Goal: Find specific page/section: Find specific page/section

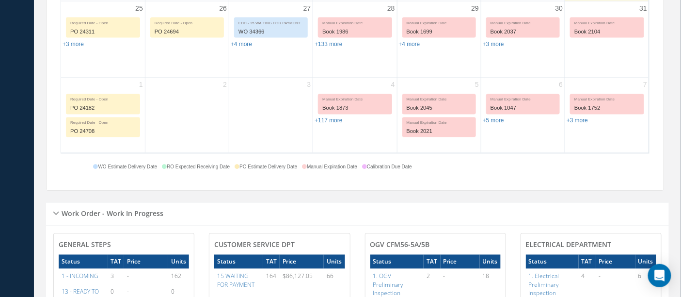
scroll to position [700, 0]
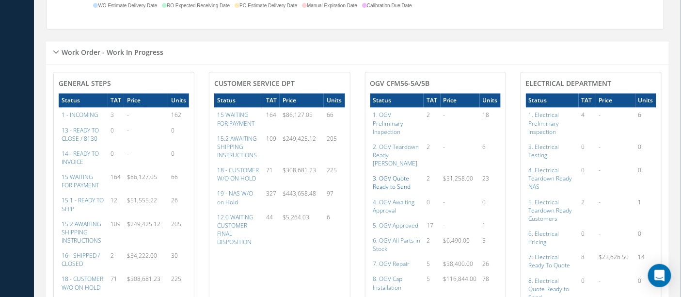
click at [396, 177] on a=76&excludeInternalCustomer=false&excludeInvoicedOrClosed=true&shop_id=15&filtersHidded"] "3. OGV Quote Ready to Send" at bounding box center [392, 182] width 38 height 16
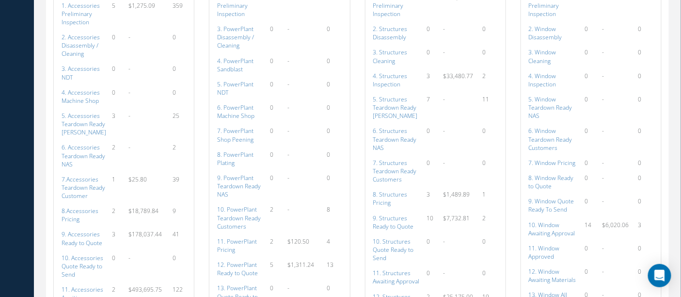
scroll to position [1293, 0]
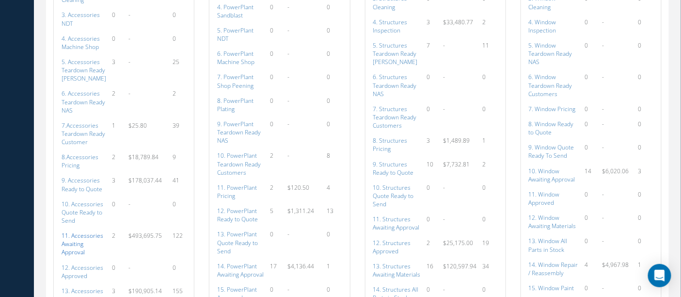
click at [86, 231] on a=111&excludeInternalCustomer=false&excludeInvoicedOrClosed=true&shop_id=14&filtersHidded"] "11. Accessories Awaiting Approval" at bounding box center [83, 243] width 42 height 25
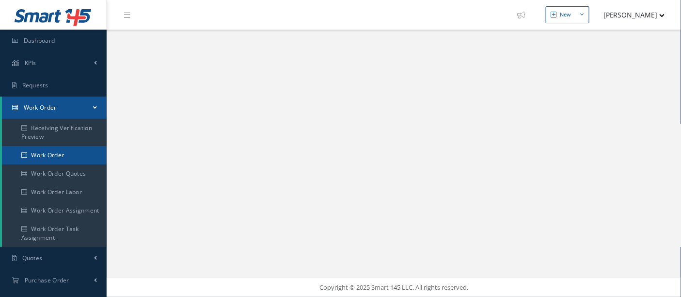
click at [34, 156] on link "Work Order" at bounding box center [54, 155] width 105 height 18
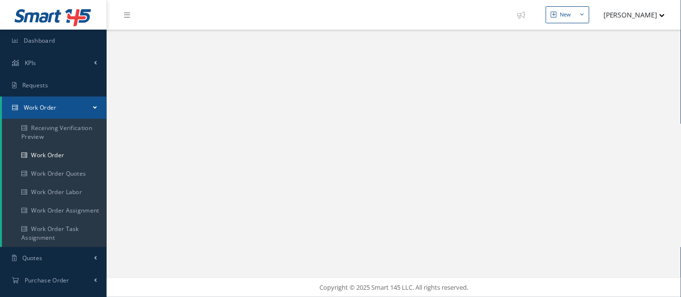
select select "25"
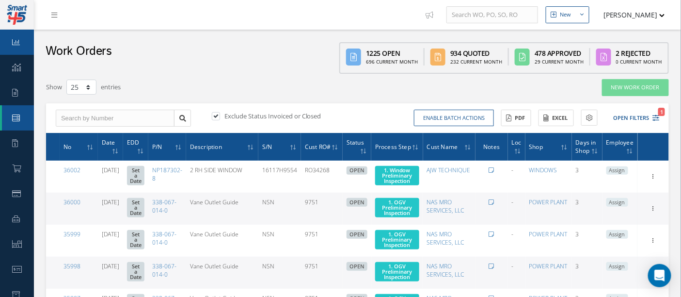
click at [12, 39] on icon at bounding box center [16, 42] width 8 height 8
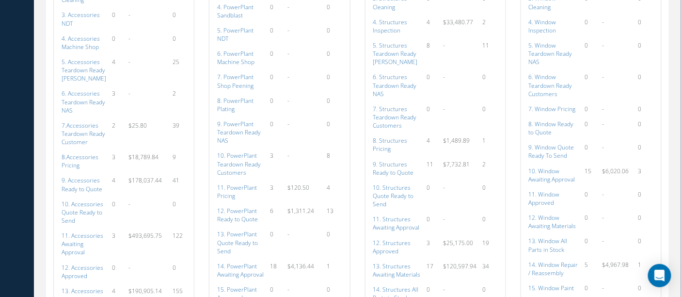
scroll to position [1347, 0]
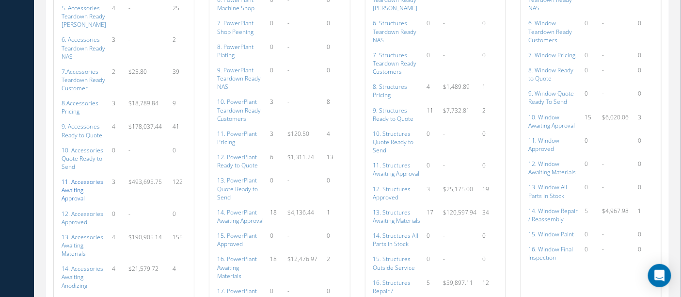
click at [92, 178] on a=111&excludeInternalCustomer=false&excludeInvoicedOrClosed=true&shop_id=14&filtersHidded"] "11. Accessories Awaiting Approval" at bounding box center [83, 190] width 42 height 25
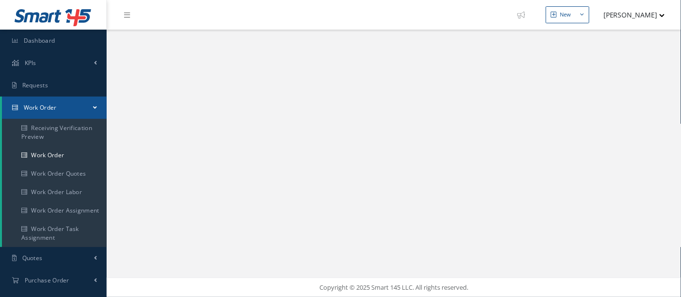
select select "25"
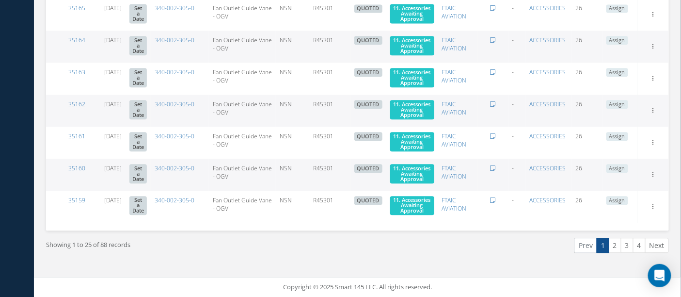
scroll to position [865, 0]
